Goal: Use online tool/utility

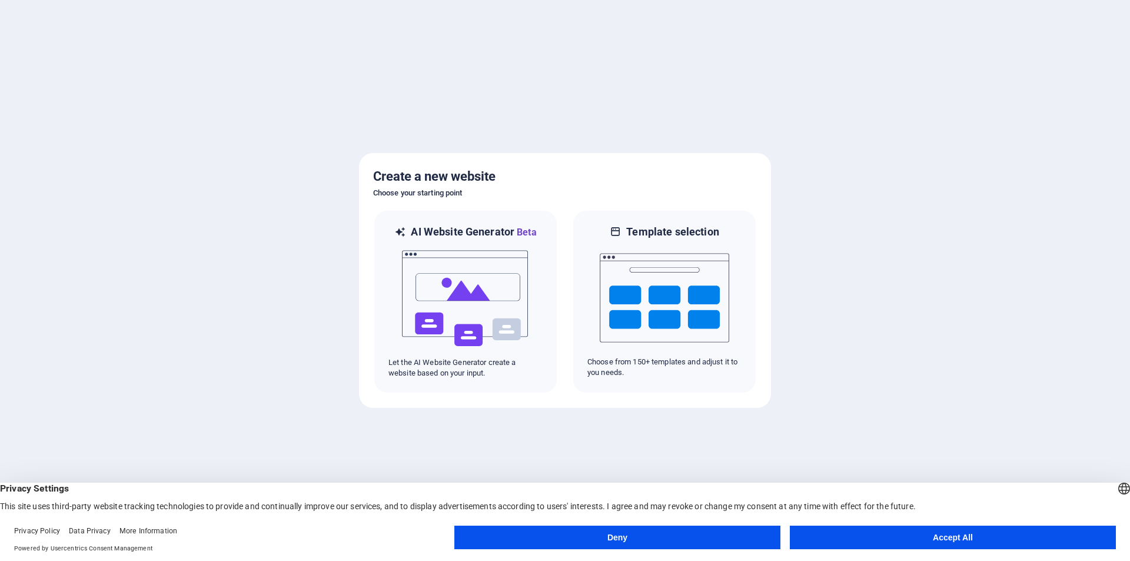
click at [698, 529] on button "Deny" at bounding box center [617, 538] width 326 height 24
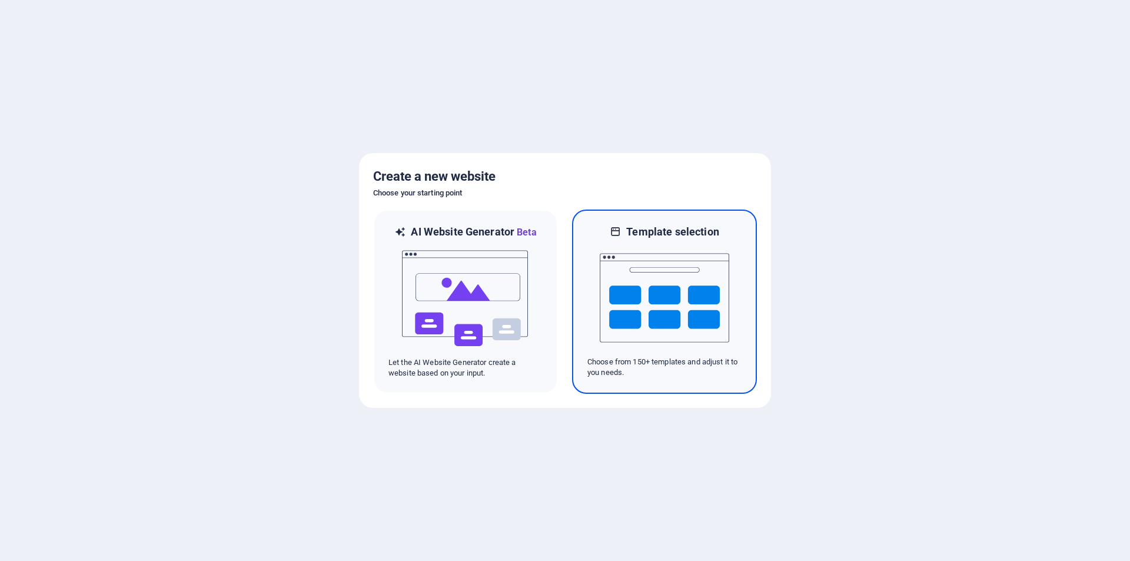
click at [629, 356] on img at bounding box center [665, 298] width 130 height 118
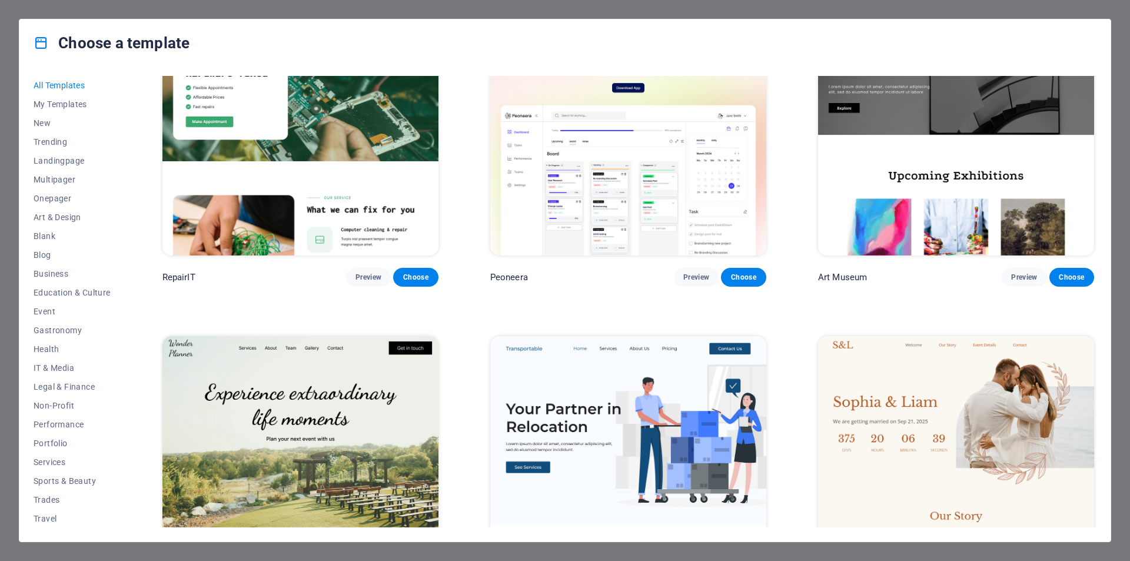
scroll to position [648, 0]
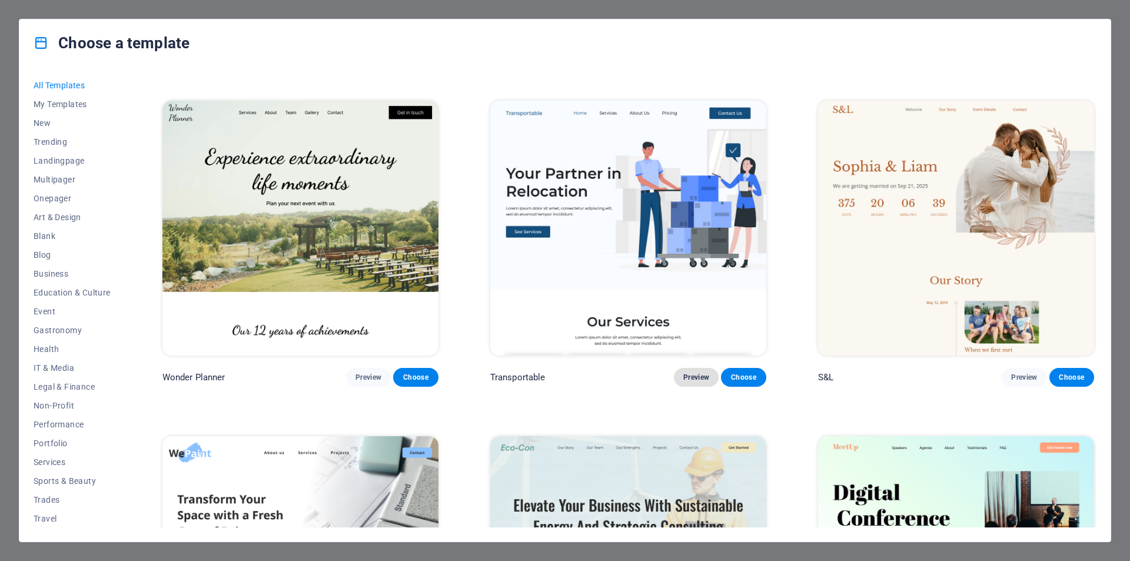
click at [693, 373] on span "Preview" at bounding box center [696, 377] width 26 height 9
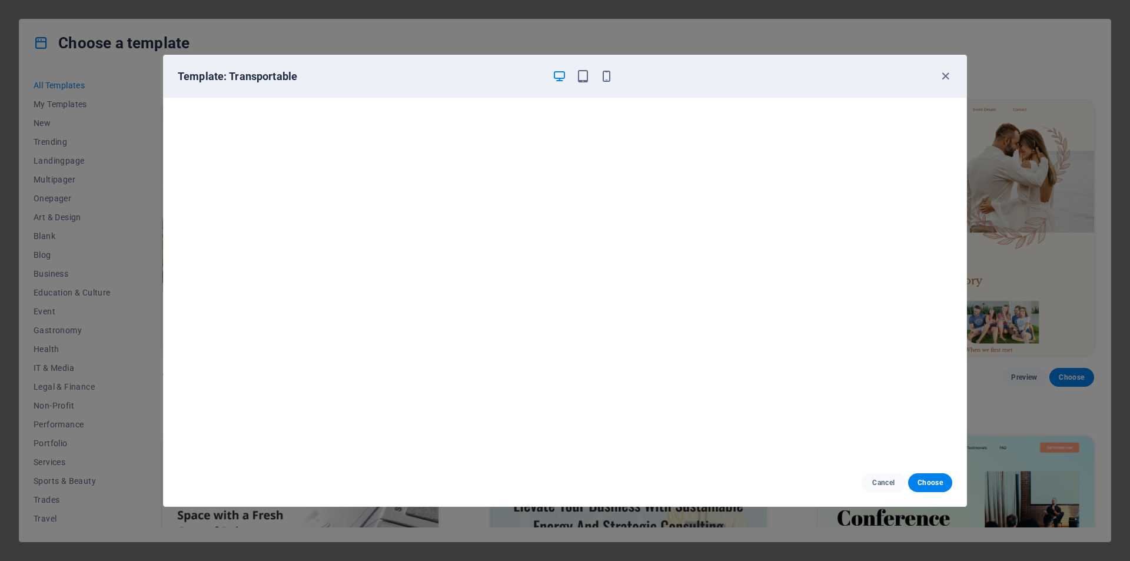
scroll to position [3, 0]
click at [954, 78] on div "Template: Transportable" at bounding box center [565, 76] width 803 height 42
click at [947, 80] on icon "button" at bounding box center [946, 76] width 14 height 14
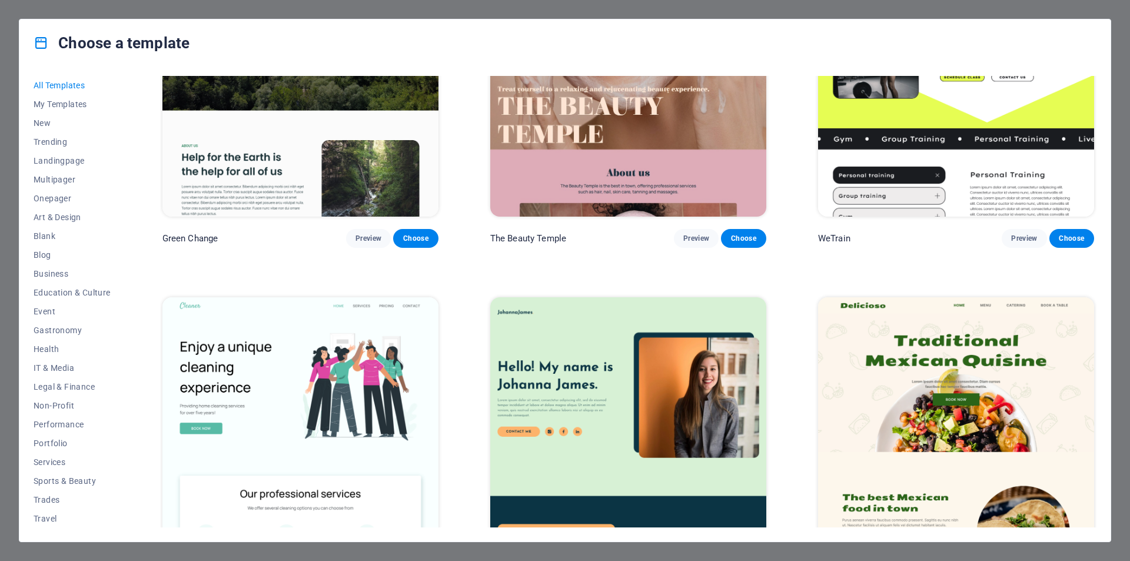
scroll to position [2122, 0]
